Goal: Information Seeking & Learning: Learn about a topic

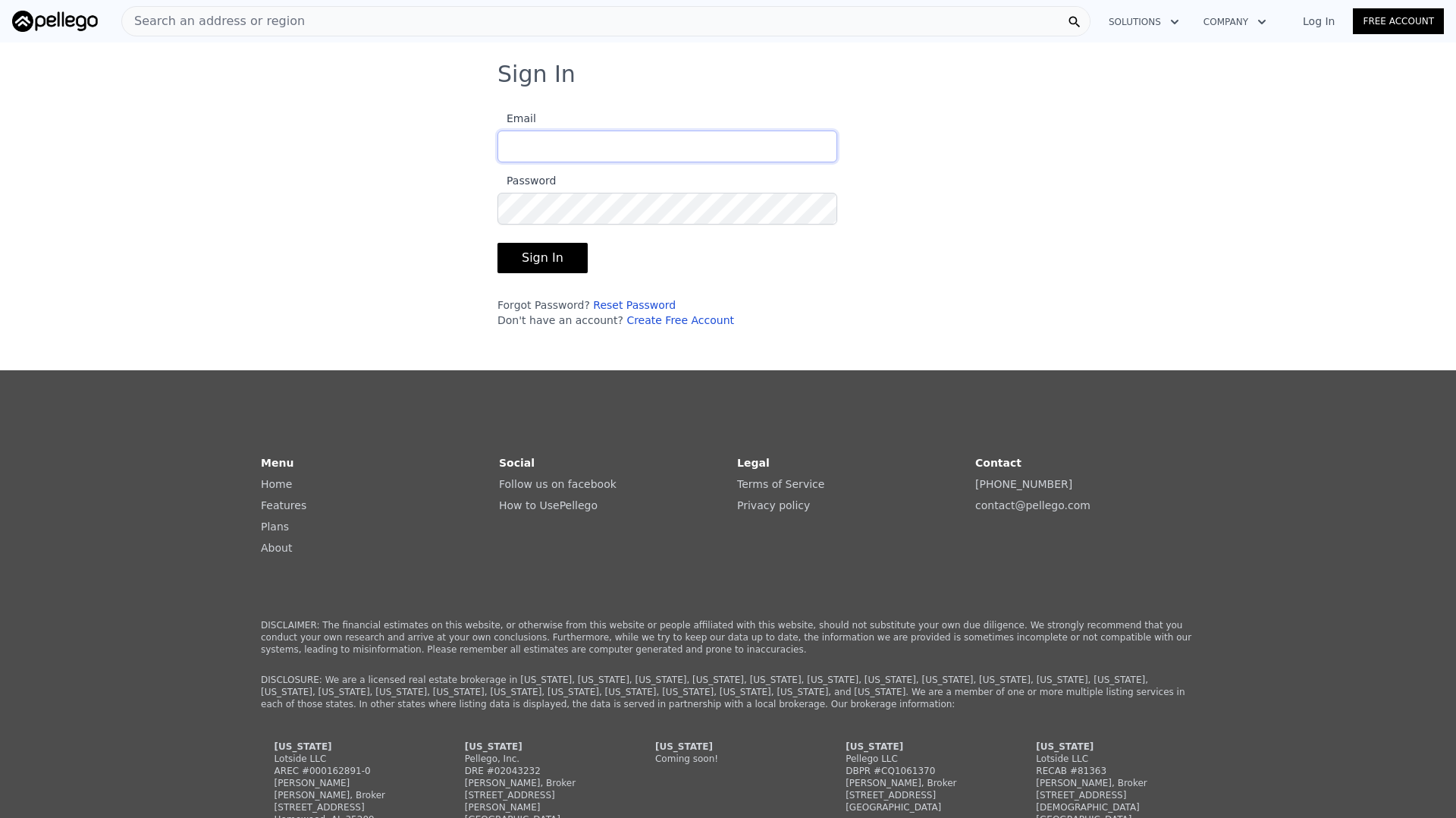
type input "moose@moosegrouphomes.com"
click at [538, 257] on button "Sign In" at bounding box center [542, 258] width 91 height 31
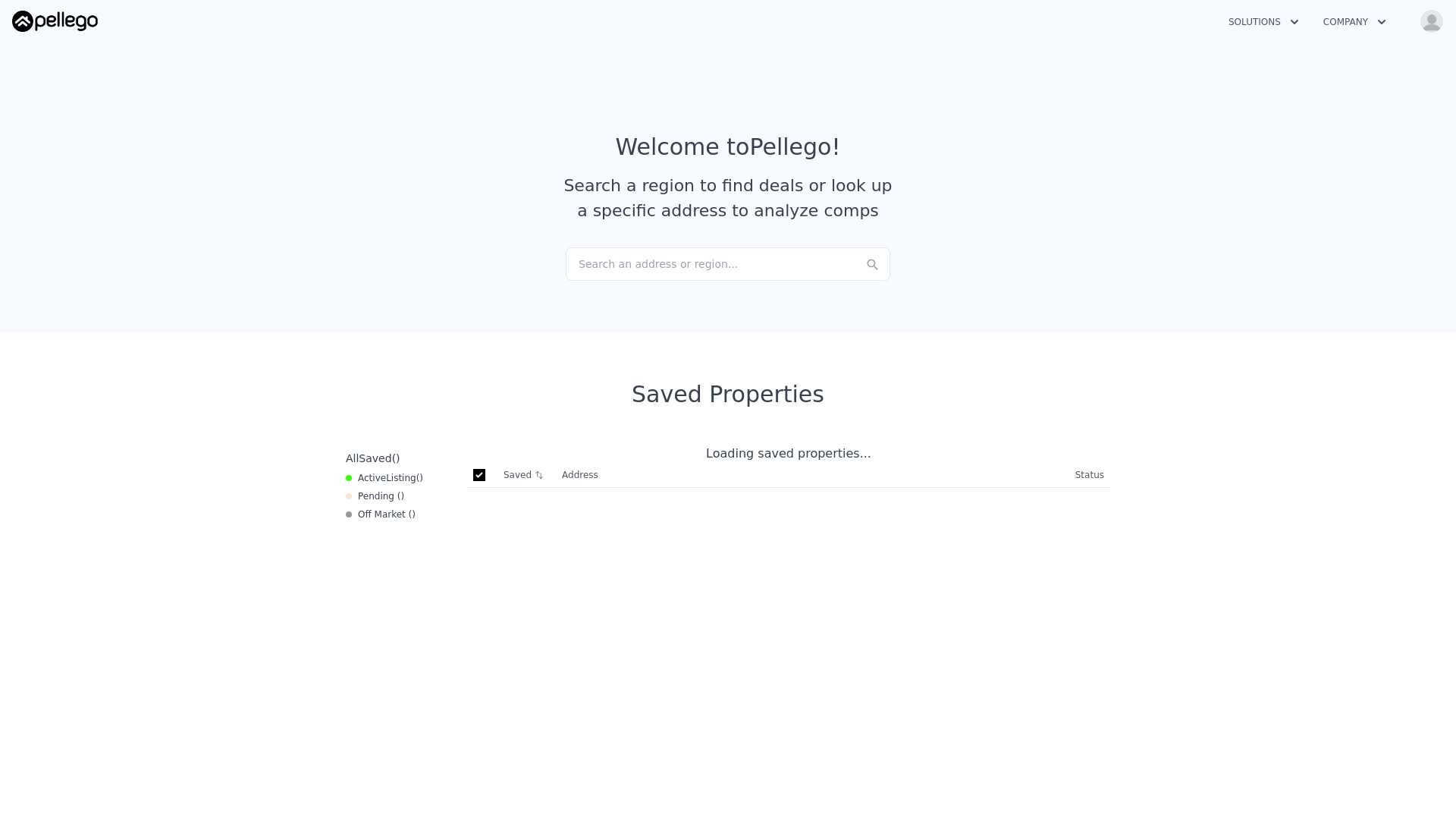
checkbox input "true"
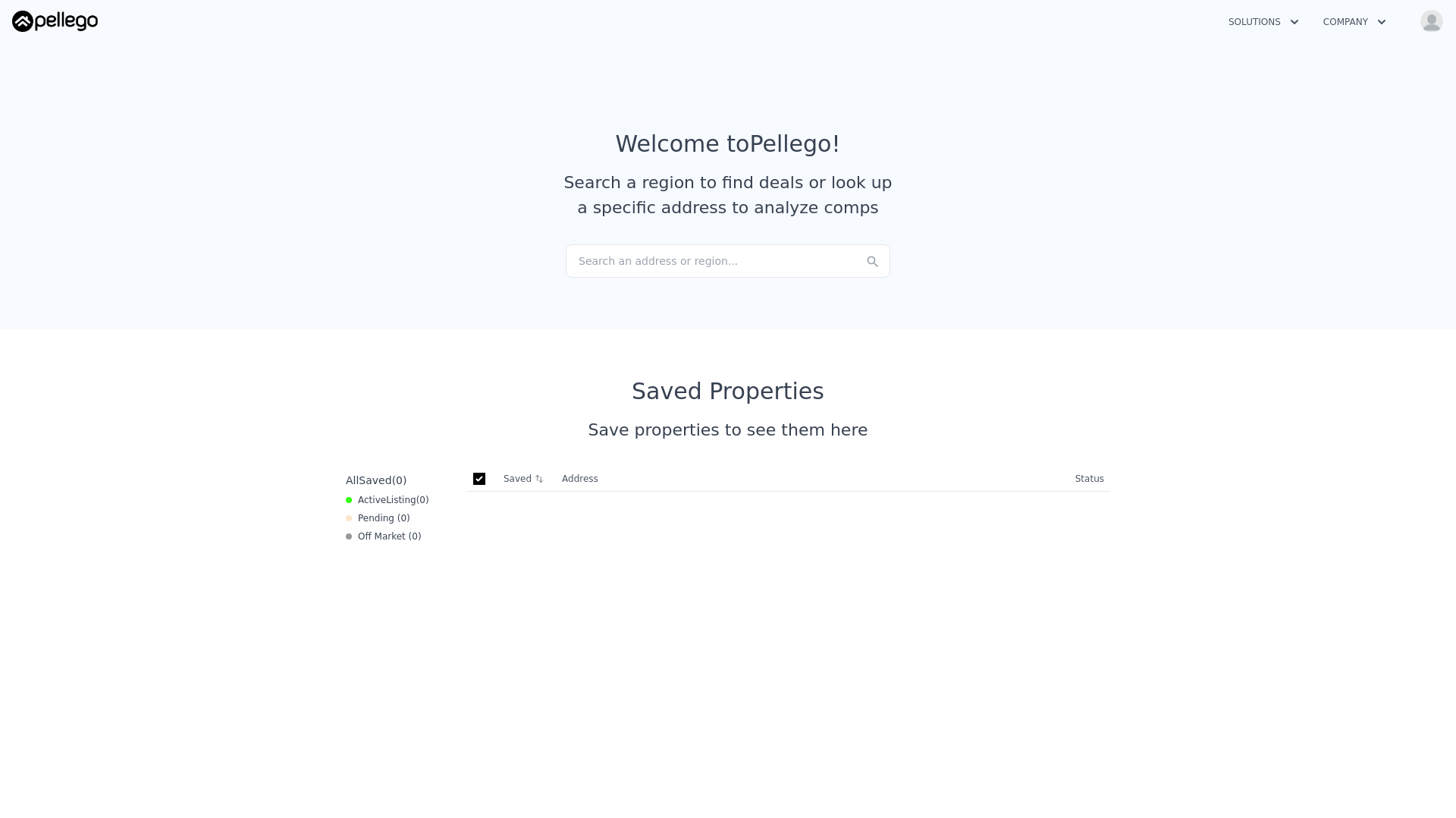
click at [1435, 27] on img "button" at bounding box center [1431, 21] width 24 height 24
click at [1035, 180] on article "Welcome to Pellego ! Search a region to find deals or look up a specific addres…" at bounding box center [728, 187] width 971 height 114
click at [42, 21] on img at bounding box center [55, 21] width 86 height 21
click at [18, 21] on img at bounding box center [55, 21] width 86 height 21
click at [1293, 21] on icon "button" at bounding box center [1295, 22] width 15 height 18
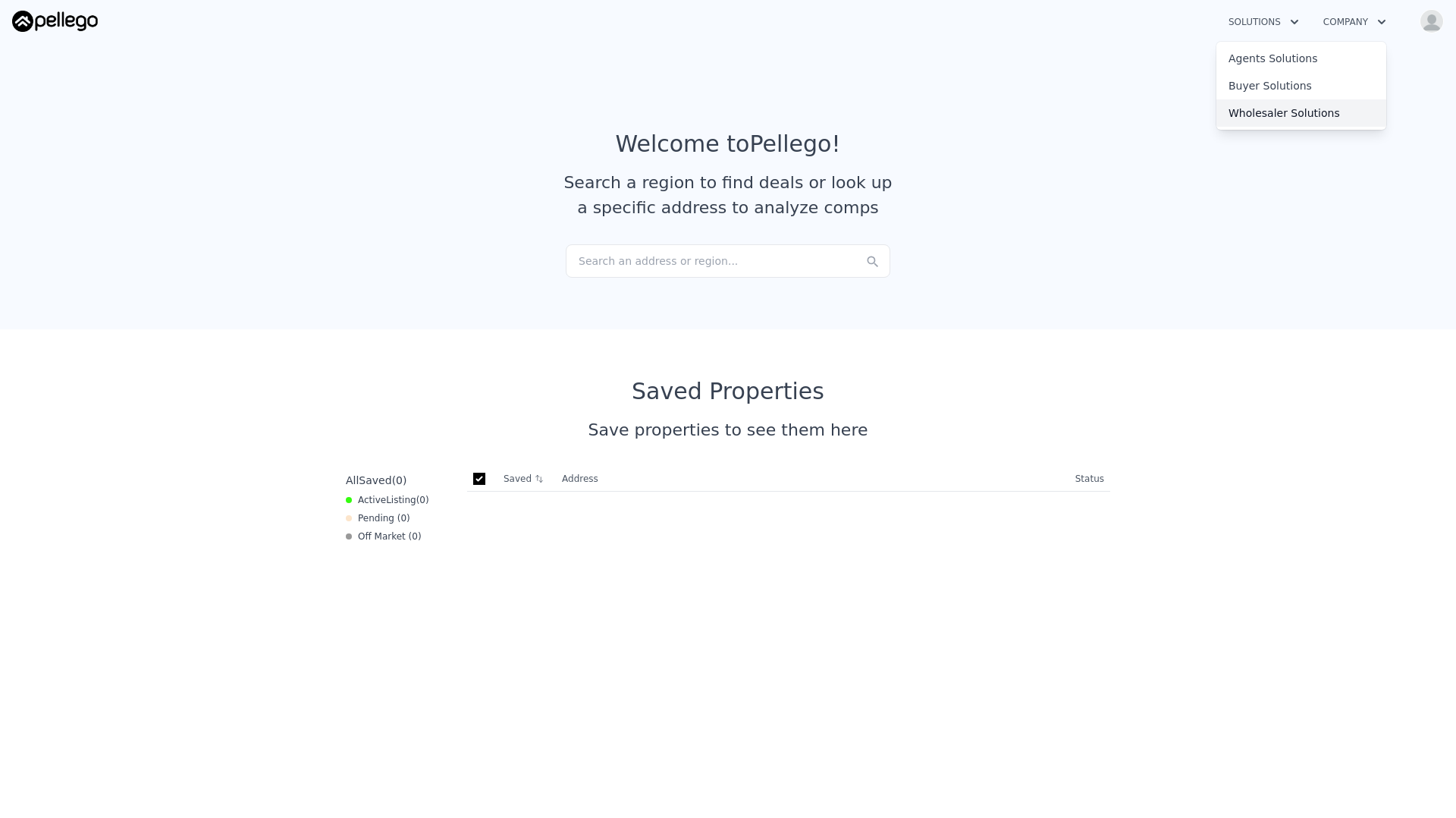
click at [1284, 117] on link "Wholesaler Solutions" at bounding box center [1301, 113] width 170 height 28
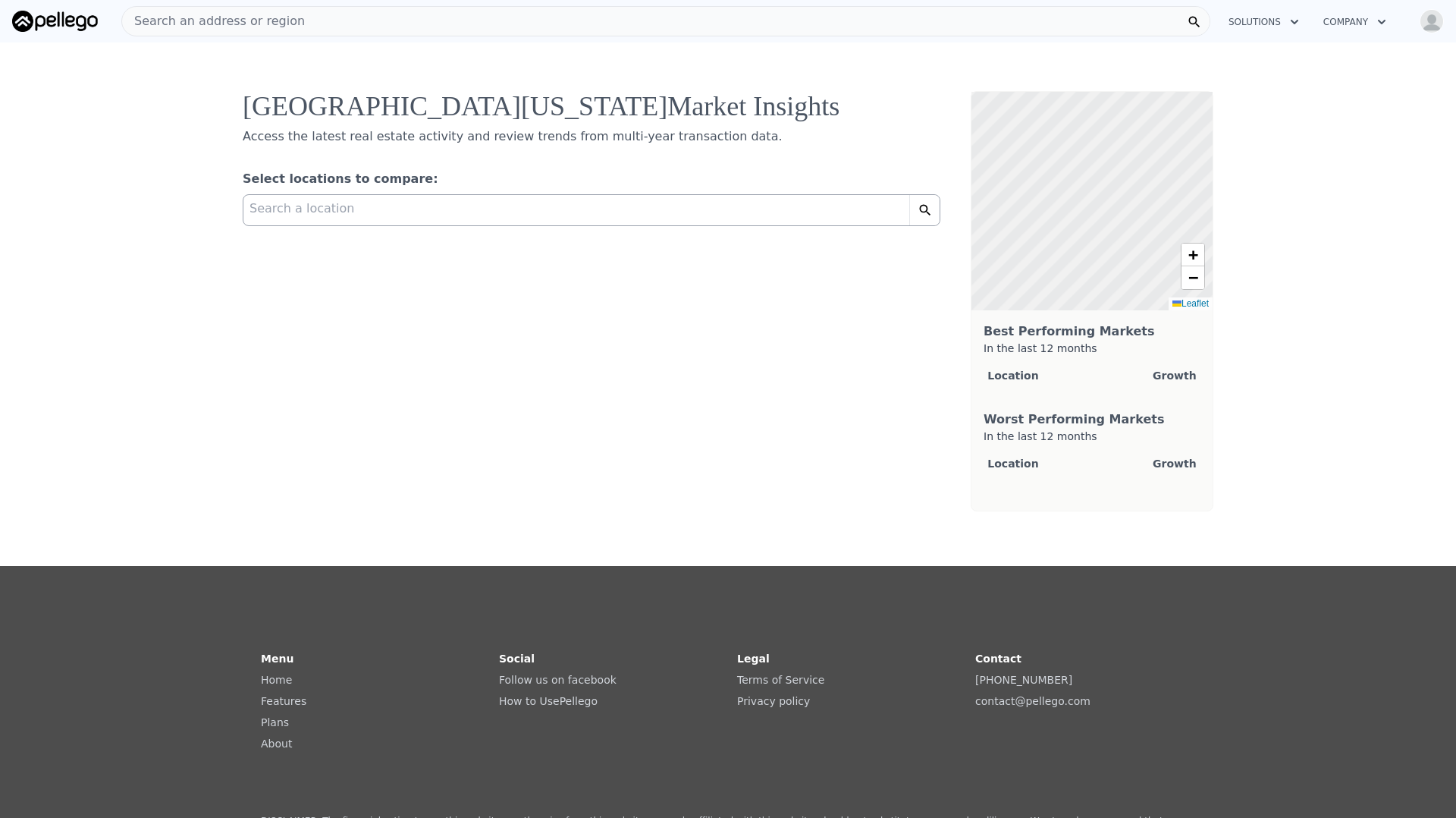
click at [342, 212] on div "Search a location" at bounding box center [577, 206] width 666 height 23
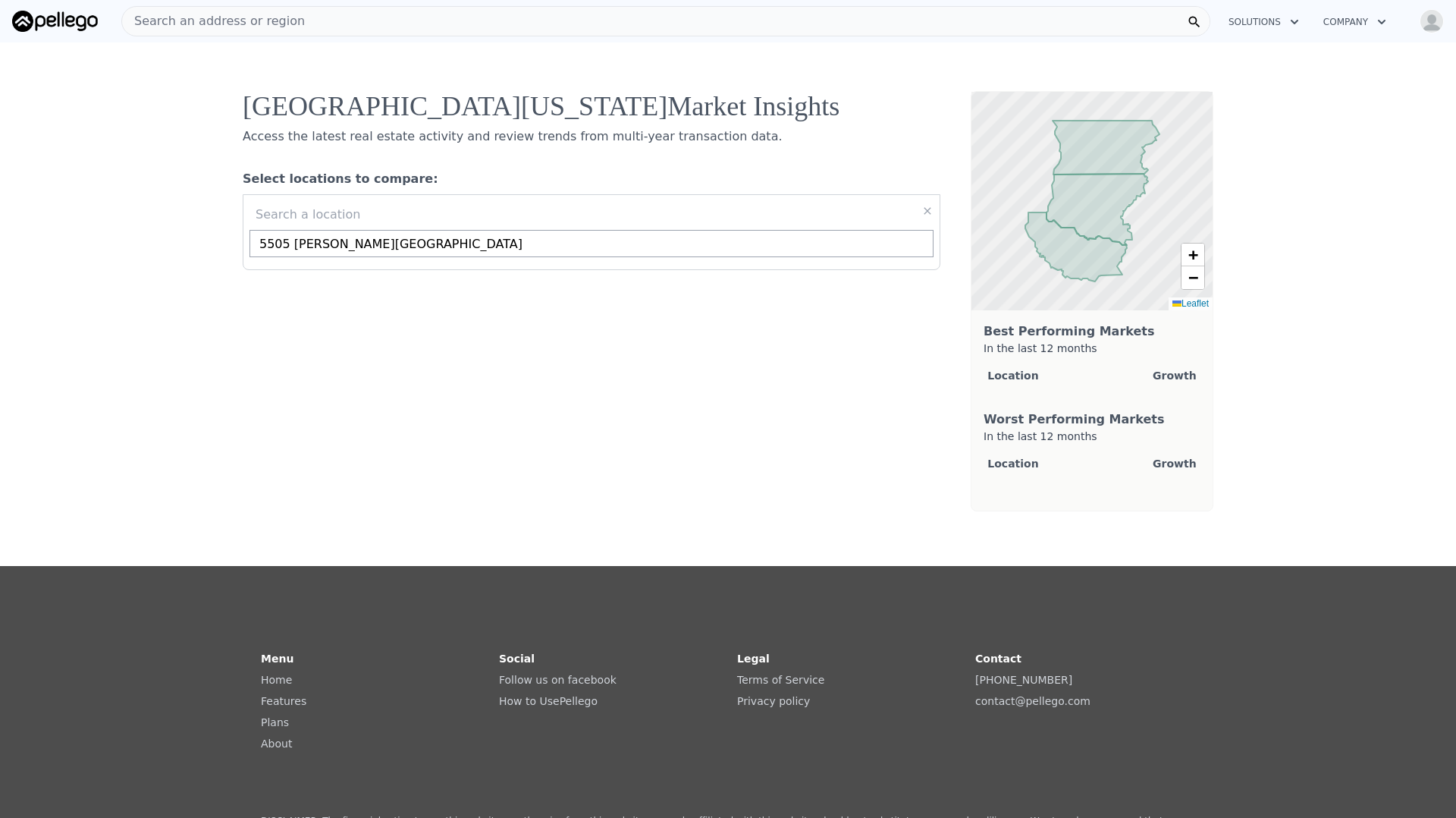
drag, startPoint x: 293, startPoint y: 243, endPoint x: 305, endPoint y: 240, distance: 12.4
click at [294, 243] on input "5505 [PERSON_NAME][GEOGRAPHIC_DATA]" at bounding box center [591, 243] width 685 height 28
click at [387, 243] on input "[STREET_ADDRESS][PERSON_NAME]" at bounding box center [591, 243] width 685 height 28
click at [431, 216] on div "Search a location" at bounding box center [591, 213] width 685 height 23
click at [430, 239] on input "[STREET_ADDRESS][PERSON_NAME]" at bounding box center [591, 243] width 685 height 28
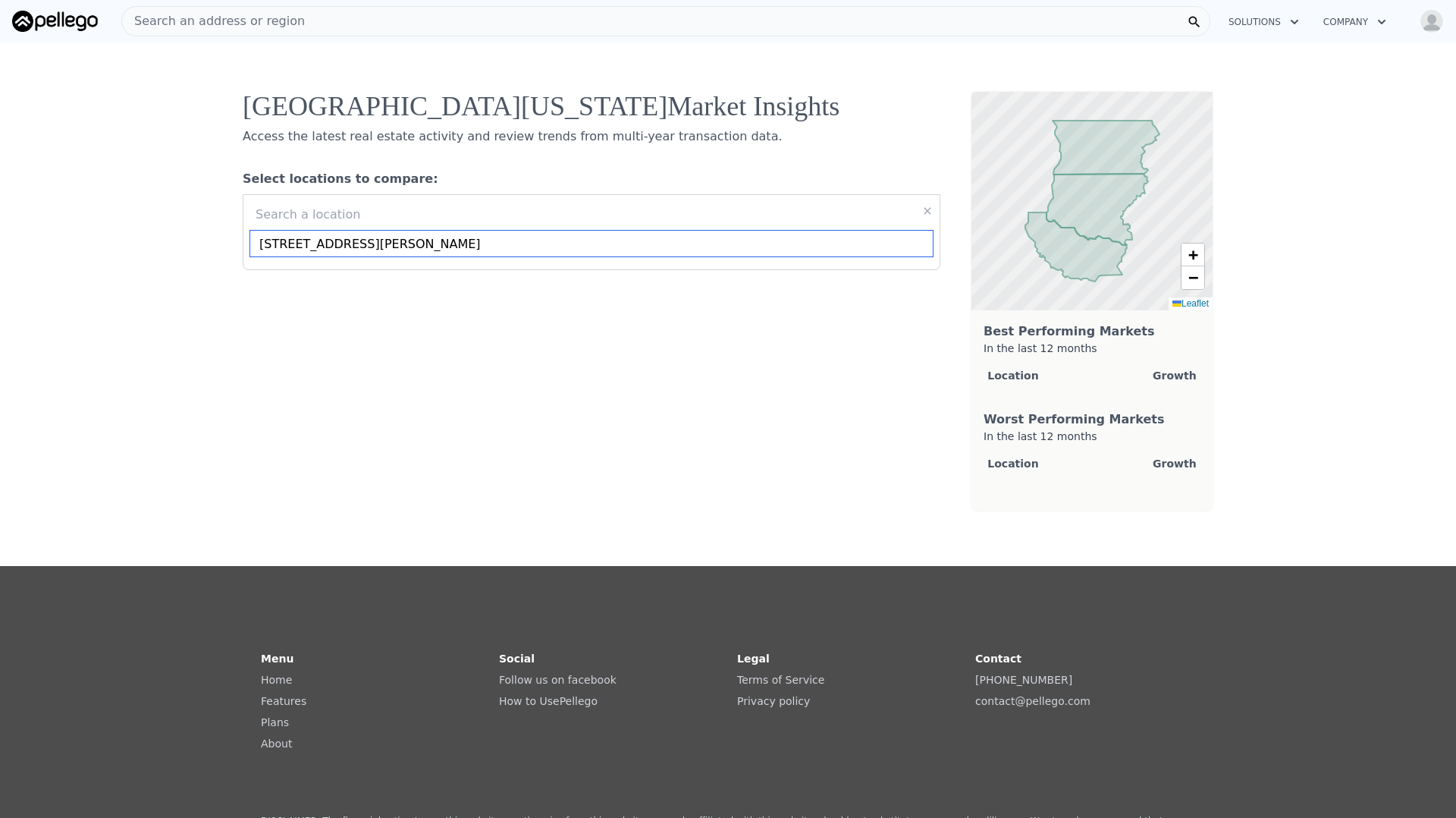
type input "[STREET_ADDRESS][PERSON_NAME]"
click at [851, 138] on div "Access the latest real estate activity and review trends from multi-year transa…" at bounding box center [591, 136] width 698 height 18
click at [279, 21] on span "Search an address or region" at bounding box center [213, 21] width 182 height 18
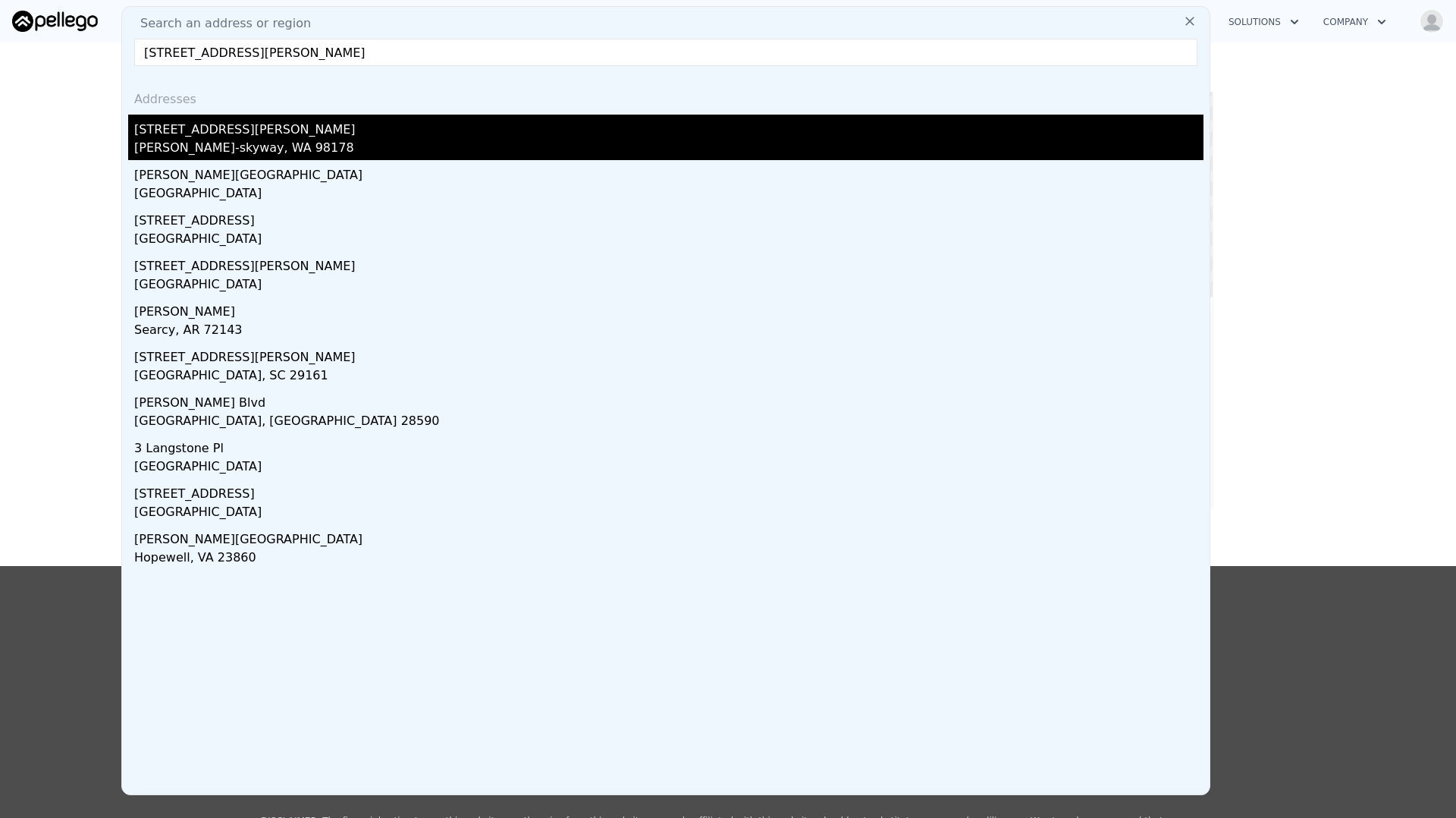
type input "[STREET_ADDRESS][PERSON_NAME]"
click at [259, 153] on div "[PERSON_NAME]-skyway, WA 98178" at bounding box center [669, 149] width 1069 height 21
